Goal: Task Accomplishment & Management: Manage account settings

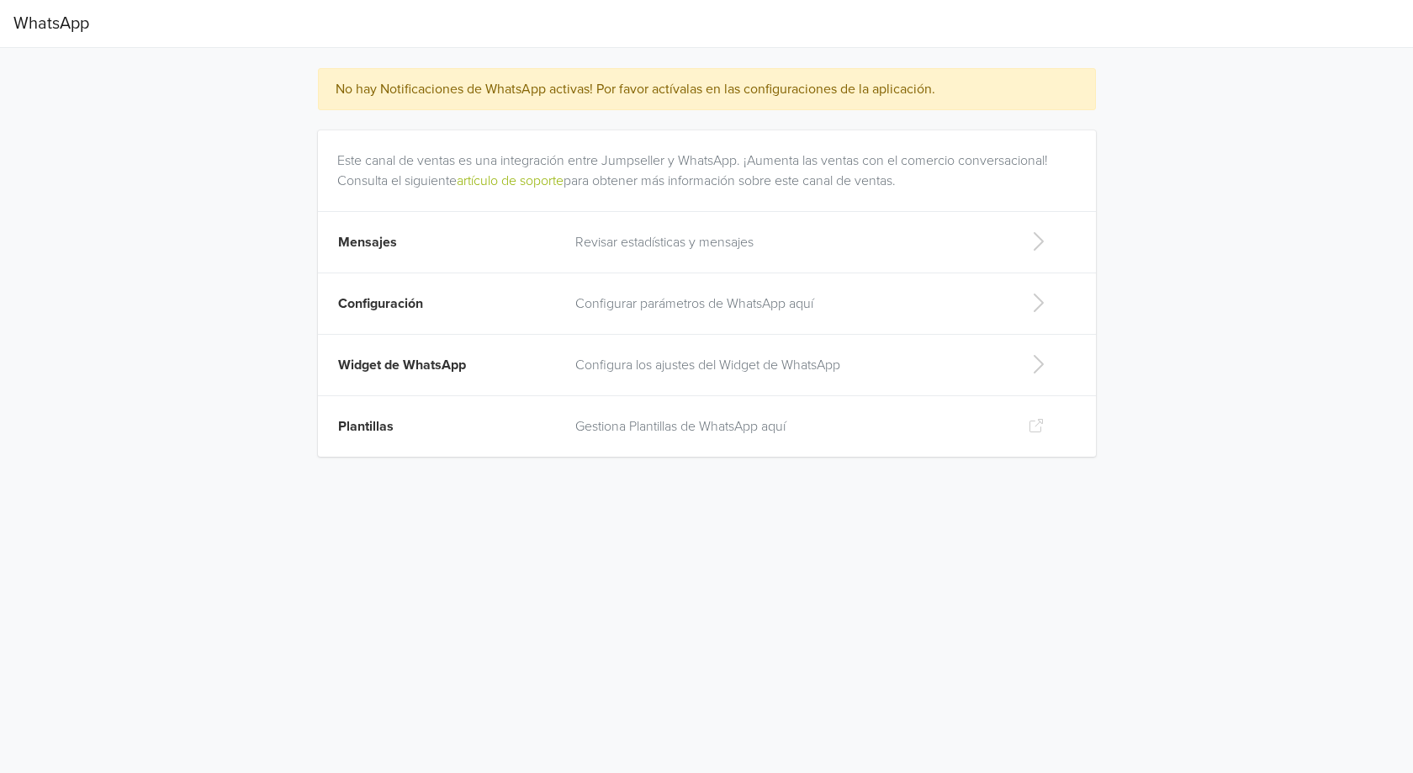
click at [511, 365] on td "Widget de WhatsApp" at bounding box center [441, 365] width 247 height 61
select select "rb"
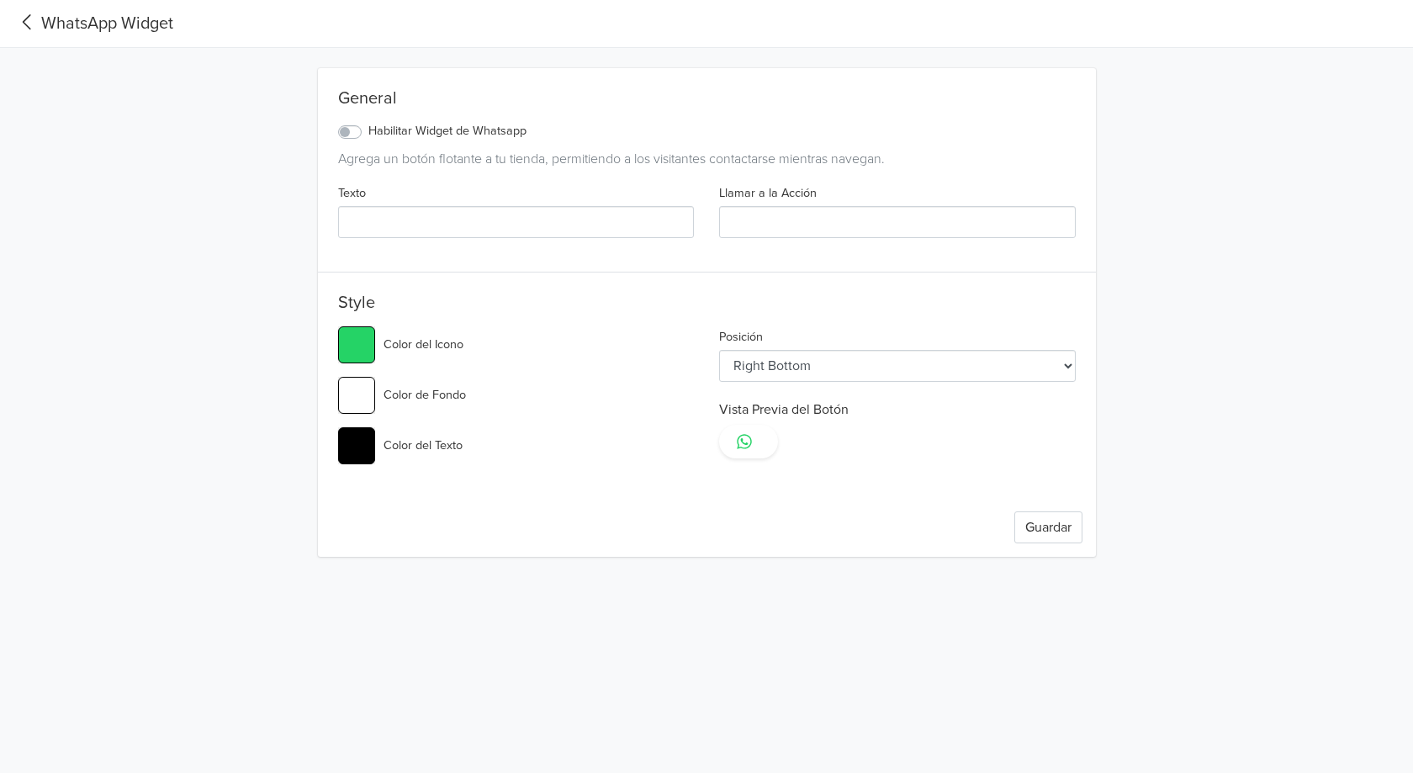
type input "#25d366"
select select "lt"
click at [368, 135] on label "Habilitar Widget de Whatsapp" at bounding box center [447, 131] width 158 height 18
click at [0, 0] on input "Habilitar Widget de Whatsapp" at bounding box center [0, 0] width 0 height 0
click at [1048, 530] on button "Guardar" at bounding box center [1048, 527] width 68 height 32
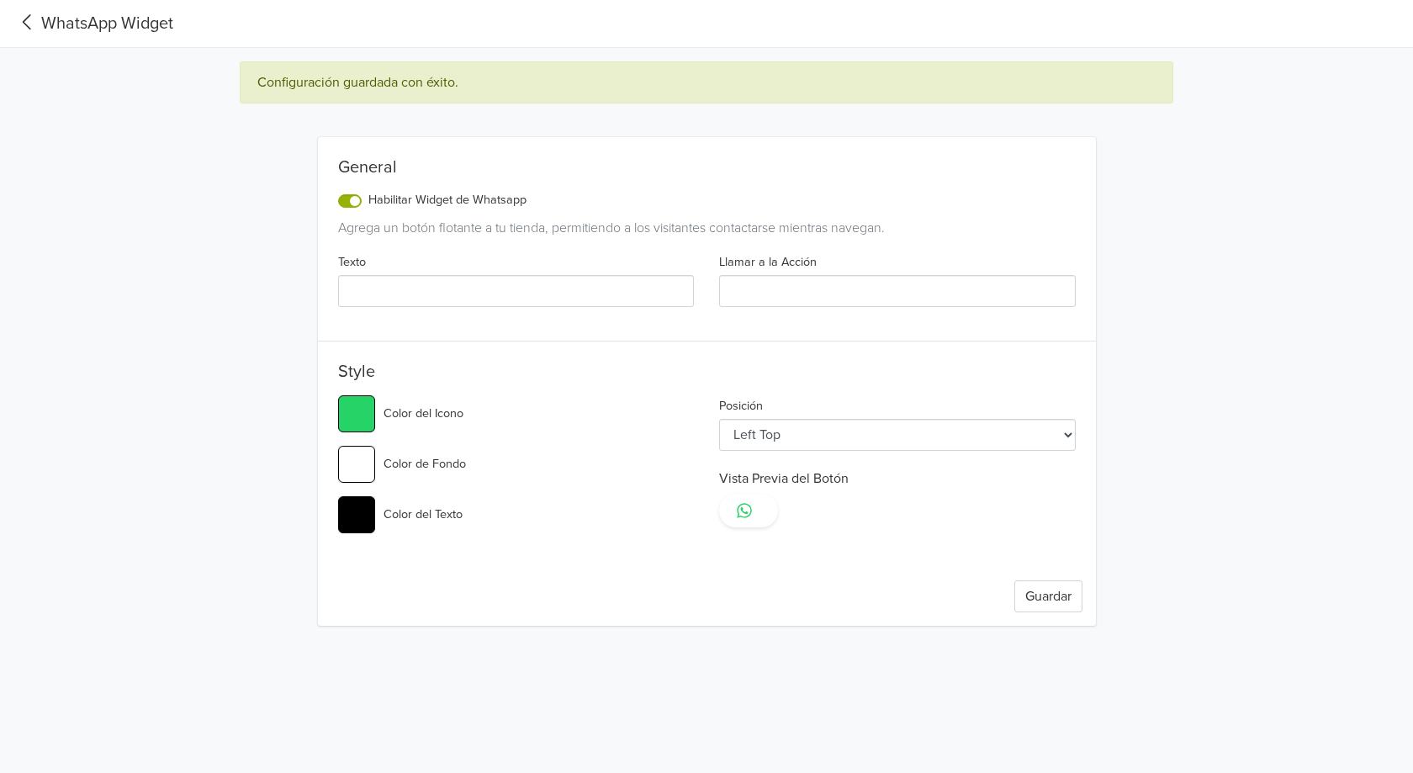
type input "#25d366"
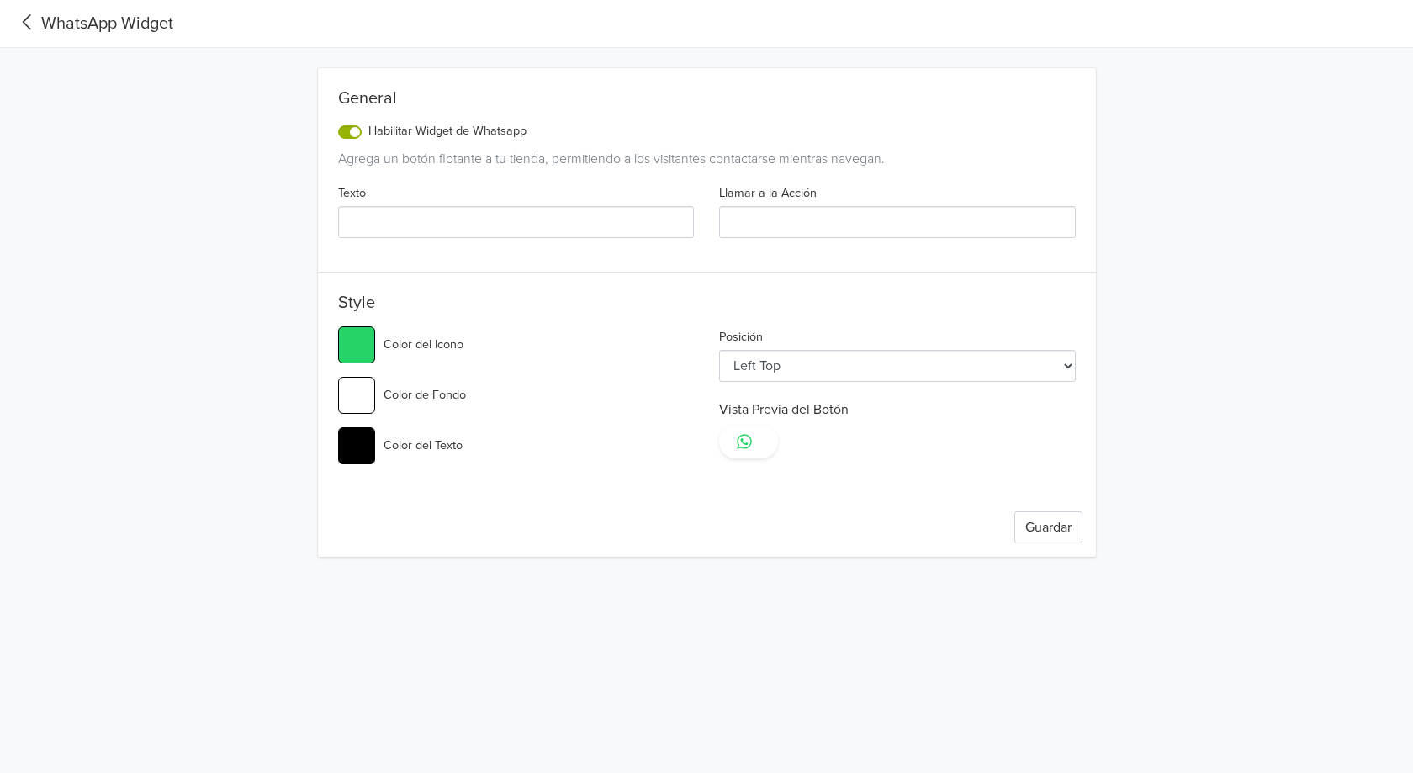
click at [752, 440] on link at bounding box center [748, 442] width 59 height 34
